Goal: Use online tool/utility

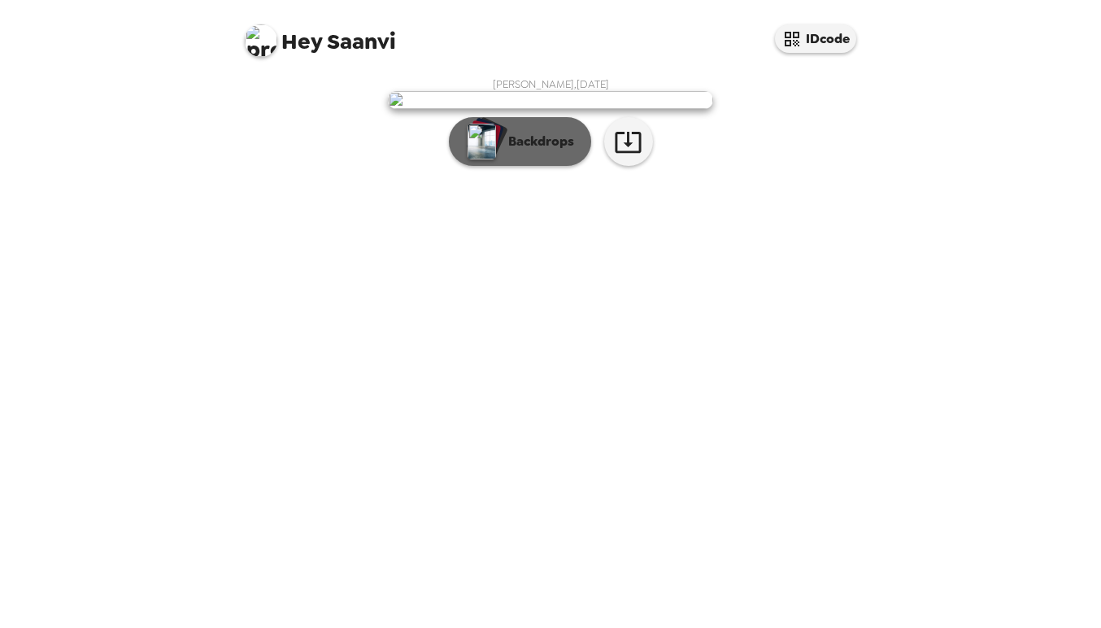
click at [568, 151] on p "Backdrops" at bounding box center [537, 142] width 74 height 20
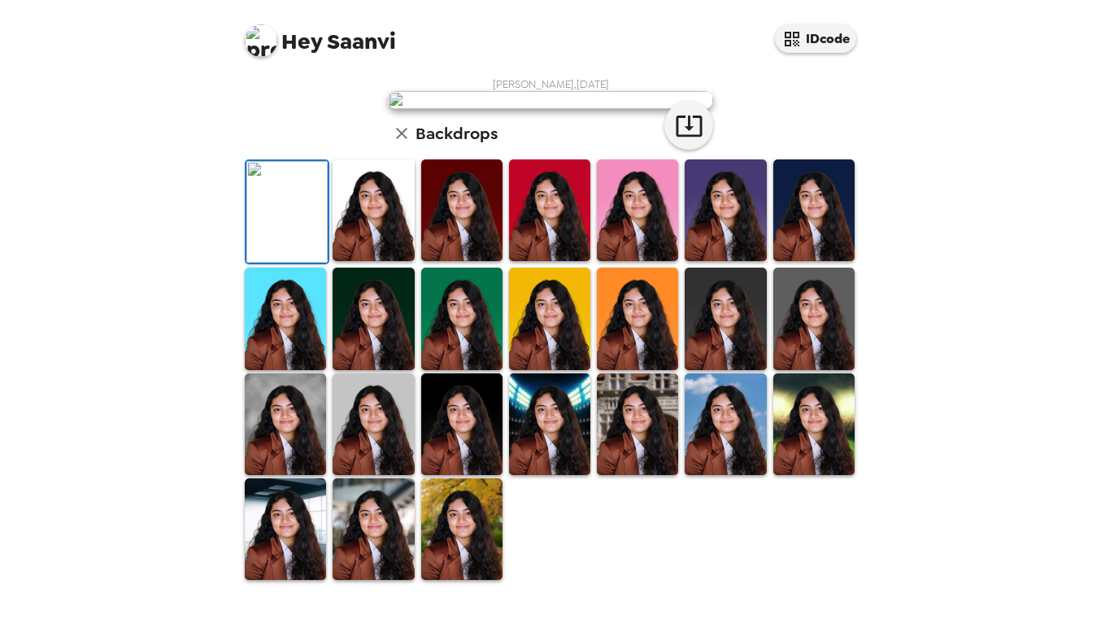
scroll to position [359, 0]
click at [392, 533] on img at bounding box center [373, 529] width 81 height 102
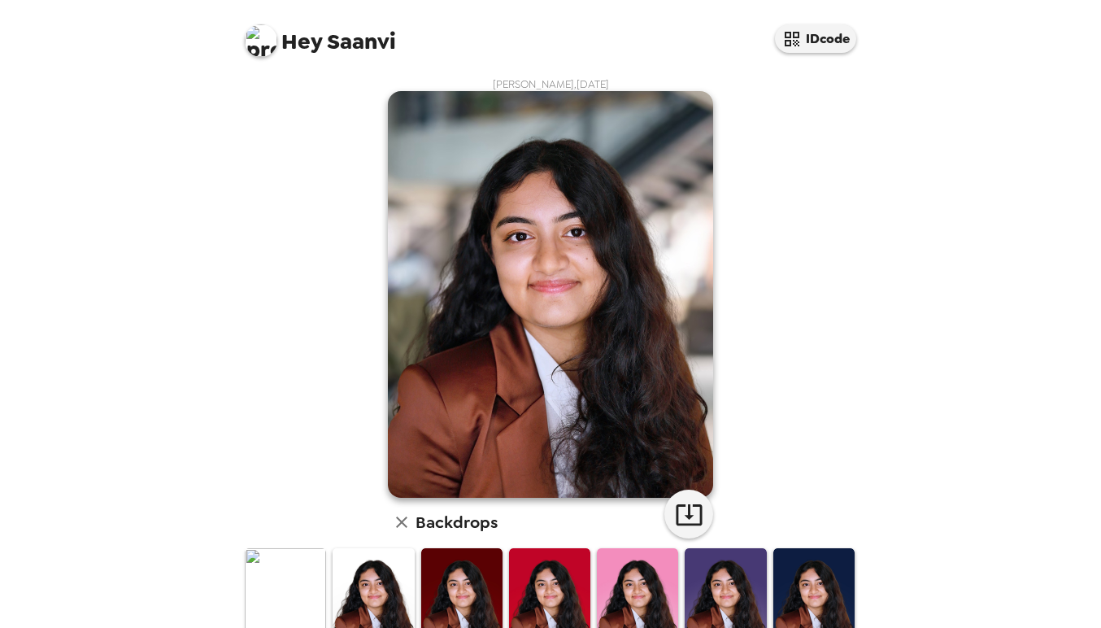
scroll to position [0, 0]
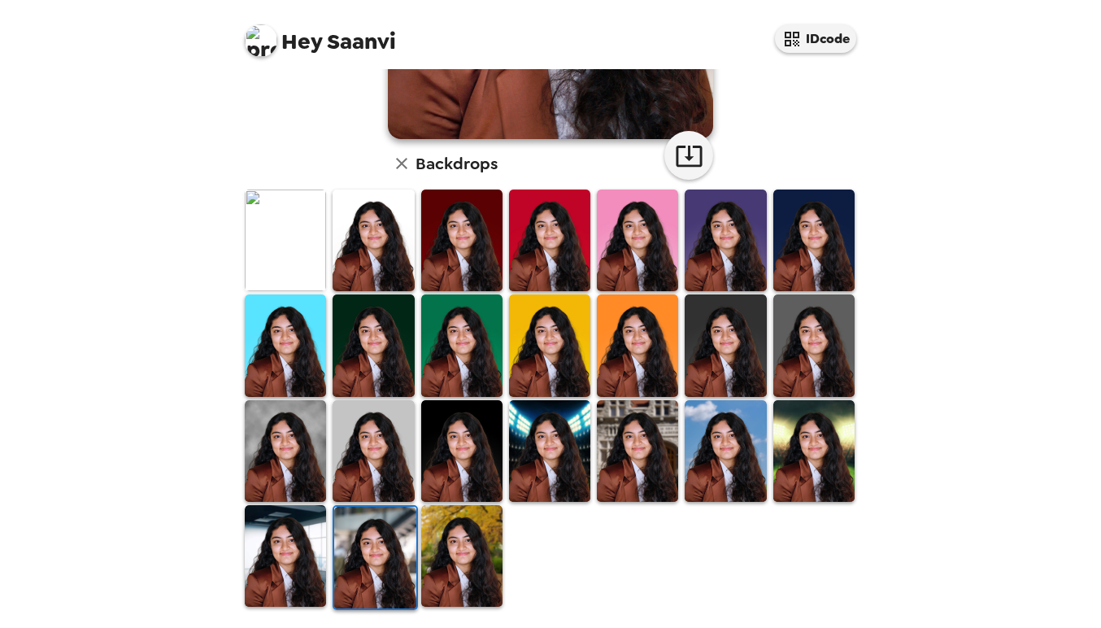
click at [310, 530] on img at bounding box center [285, 556] width 81 height 102
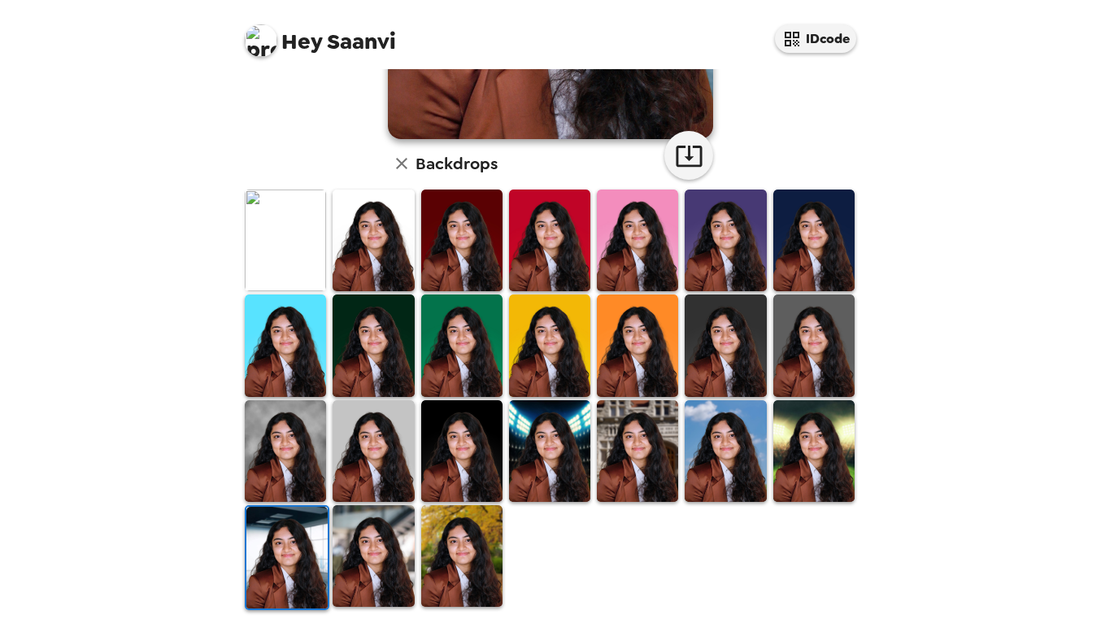
click at [363, 522] on img at bounding box center [373, 556] width 81 height 102
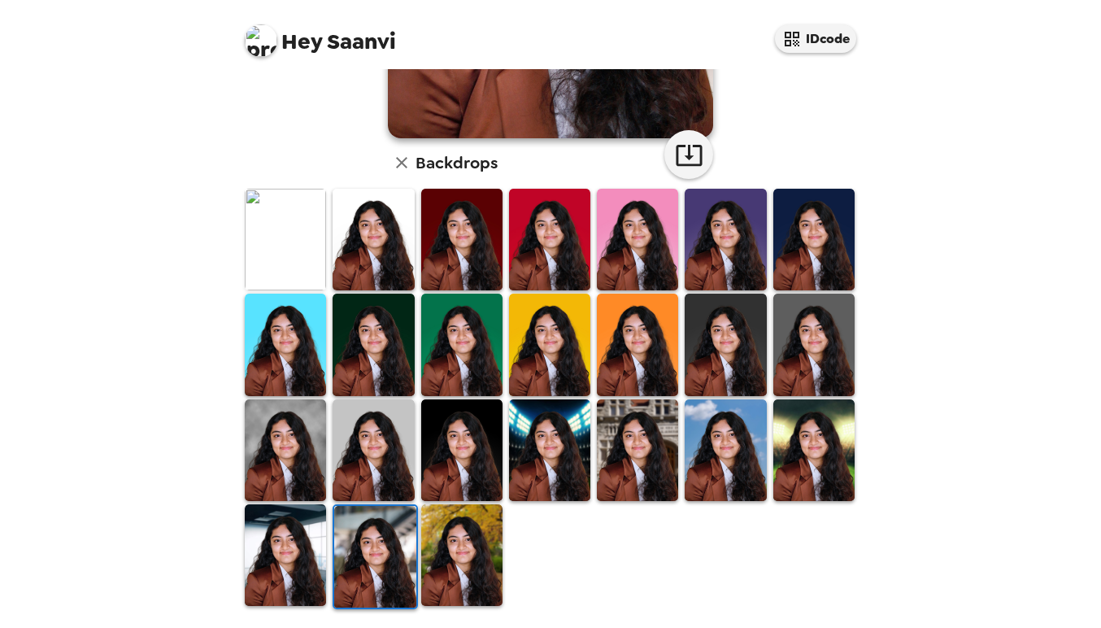
scroll to position [359, 0]
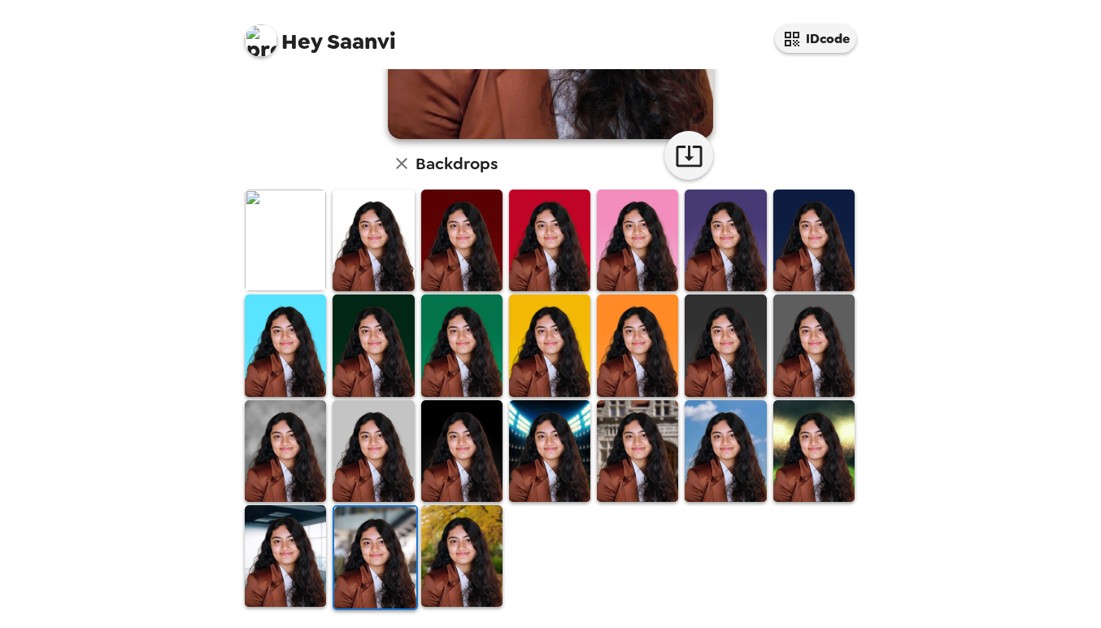
click at [607, 476] on img at bounding box center [637, 451] width 81 height 102
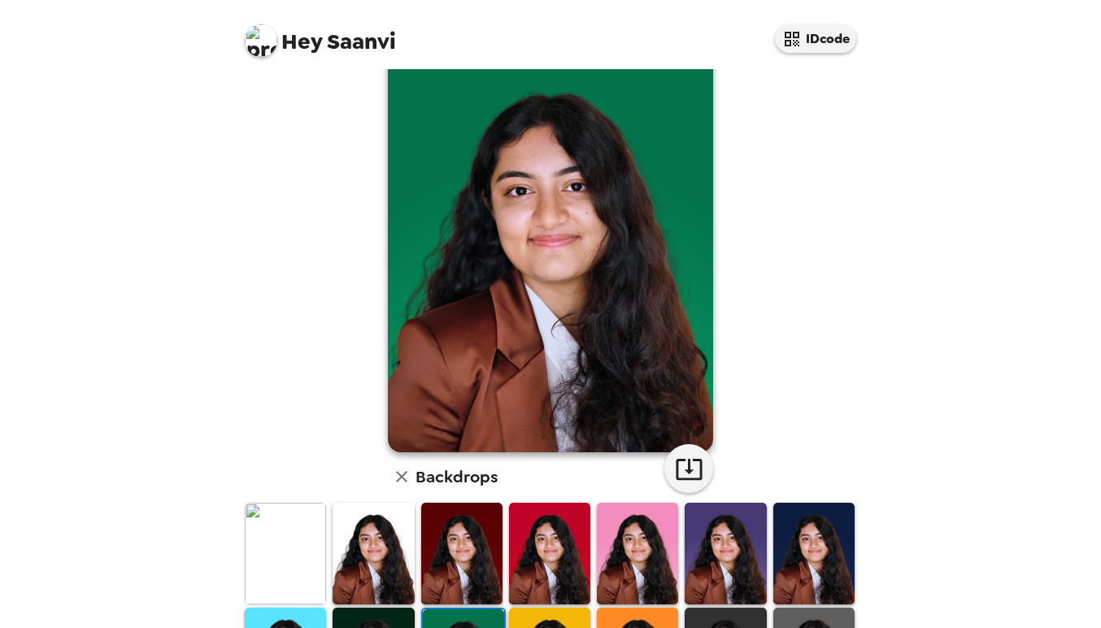
scroll to position [197, 0]
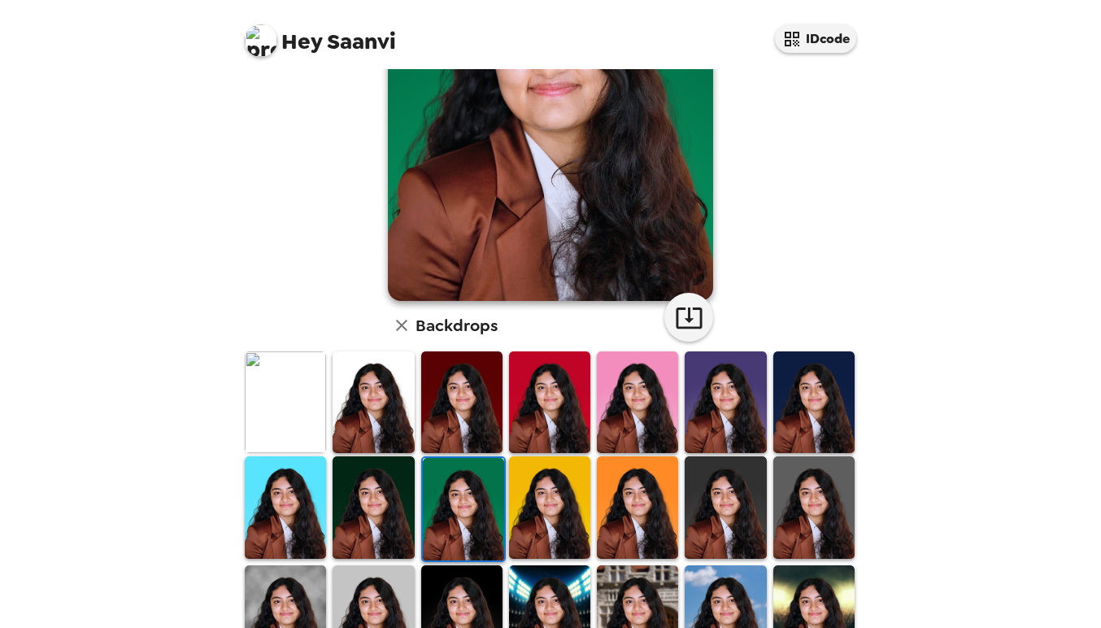
click at [276, 385] on img at bounding box center [285, 402] width 81 height 102
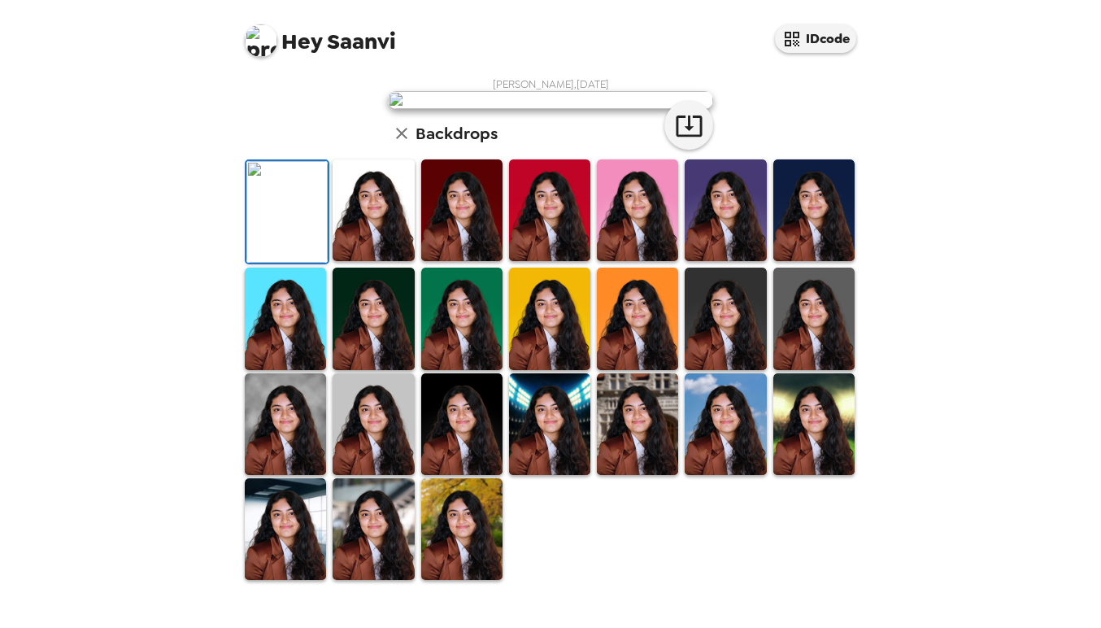
scroll to position [0, 0]
click at [381, 537] on img at bounding box center [373, 529] width 81 height 102
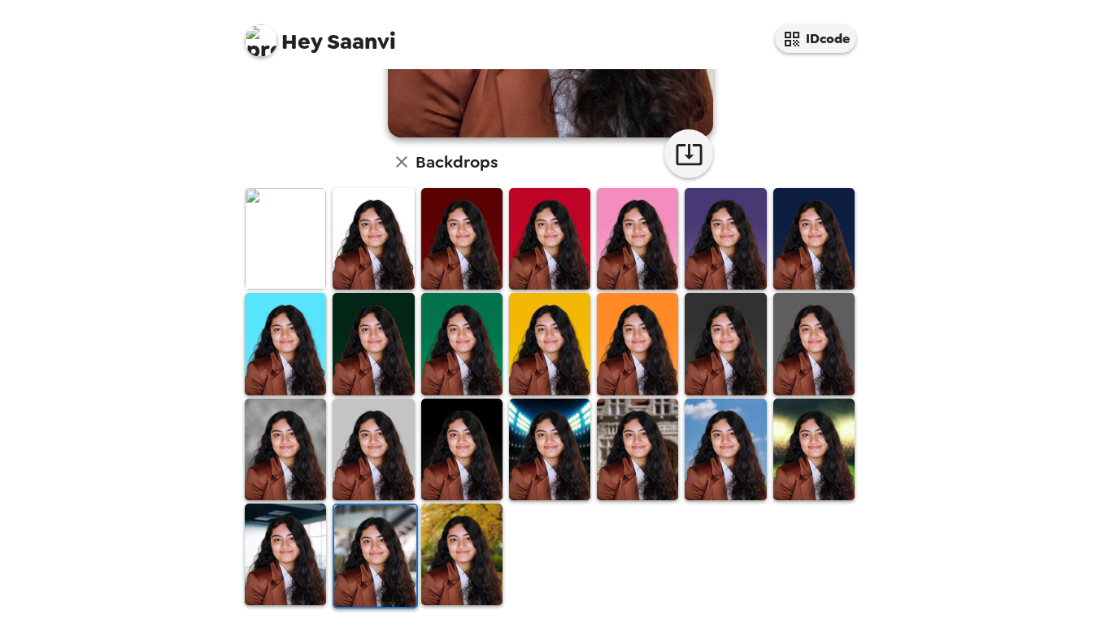
scroll to position [359, 0]
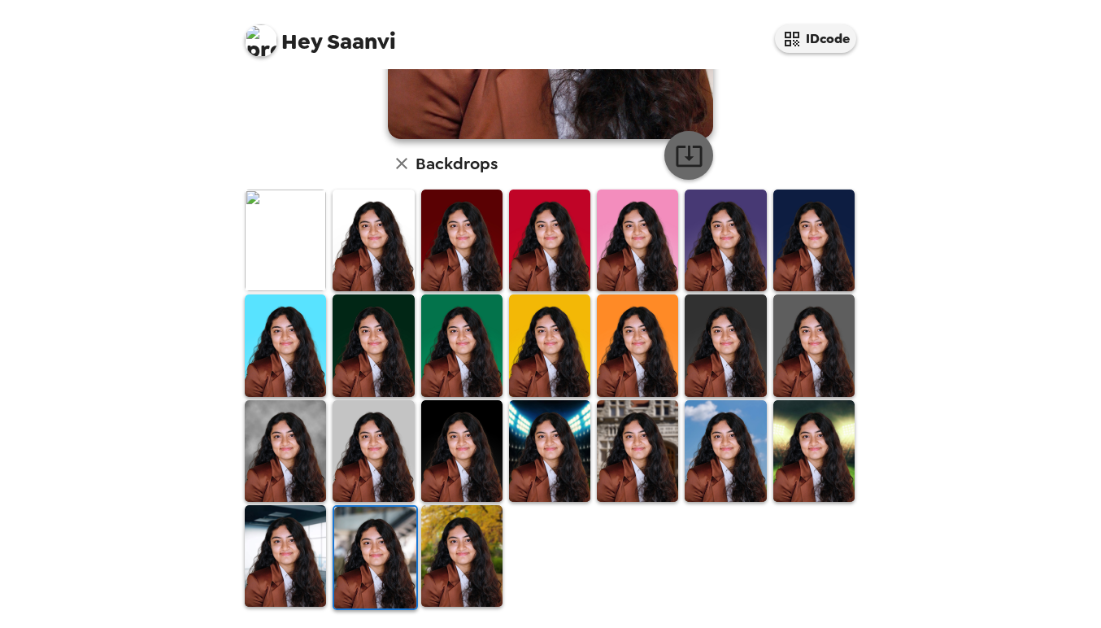
click at [680, 151] on icon "button" at bounding box center [689, 155] width 28 height 28
